Goal: Find specific page/section: Find specific page/section

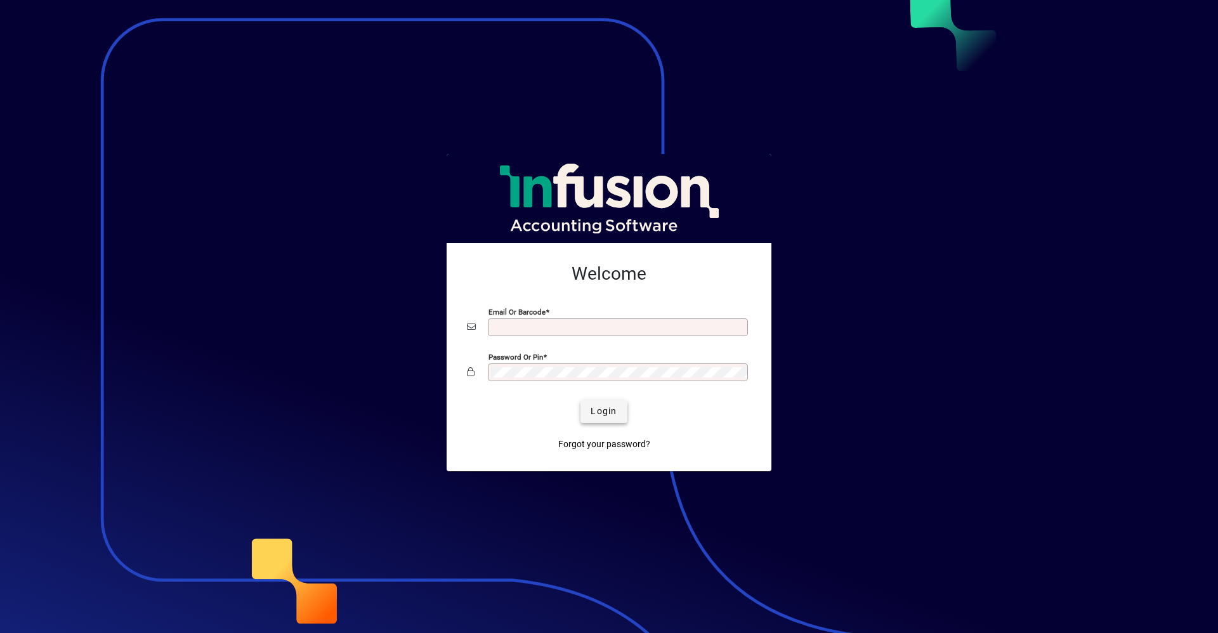
type input "**********"
click at [604, 409] on span "Login" at bounding box center [604, 411] width 26 height 13
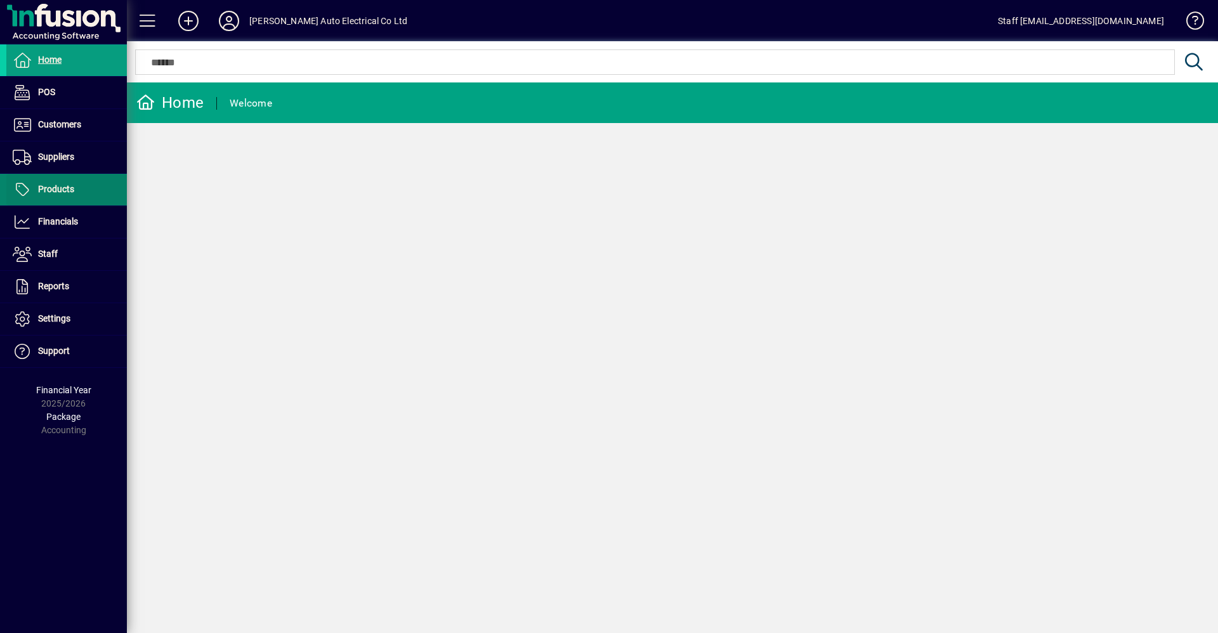
click at [49, 185] on span "Products" at bounding box center [56, 189] width 36 height 10
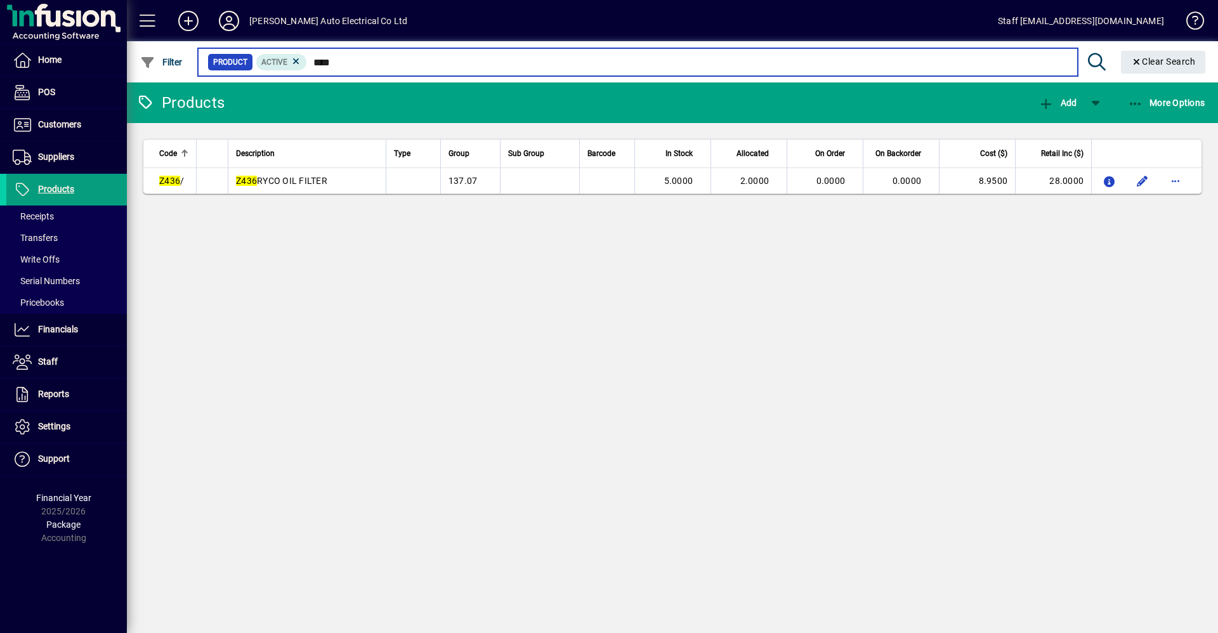
type input "****"
